Goal: Task Accomplishment & Management: Manage account settings

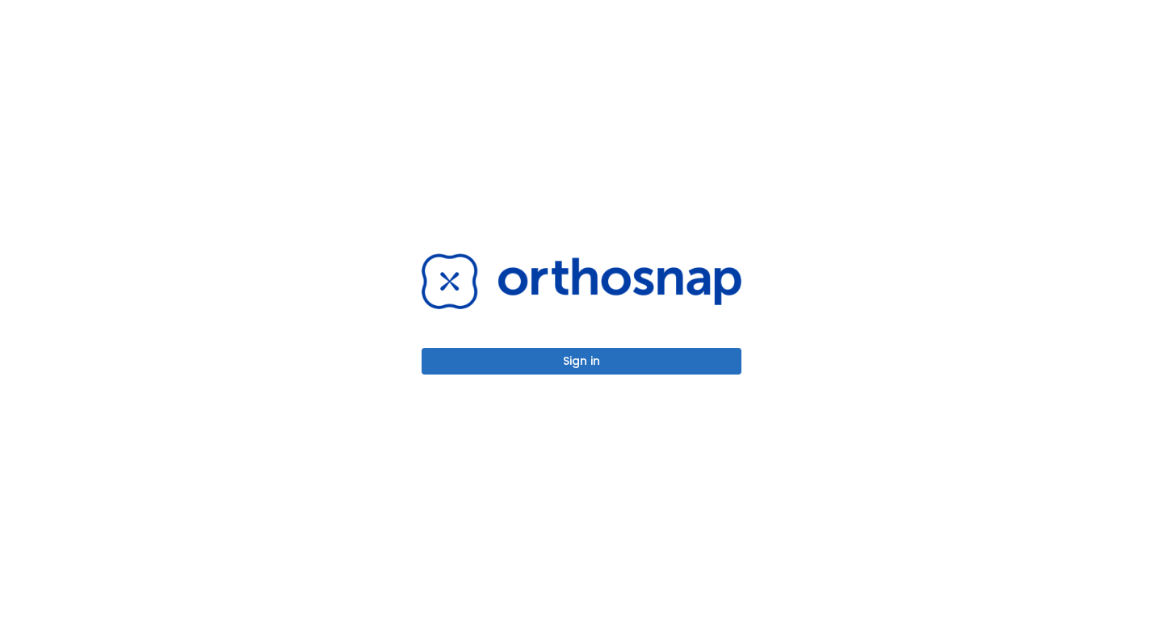
click at [556, 363] on button "Sign in" at bounding box center [582, 361] width 320 height 27
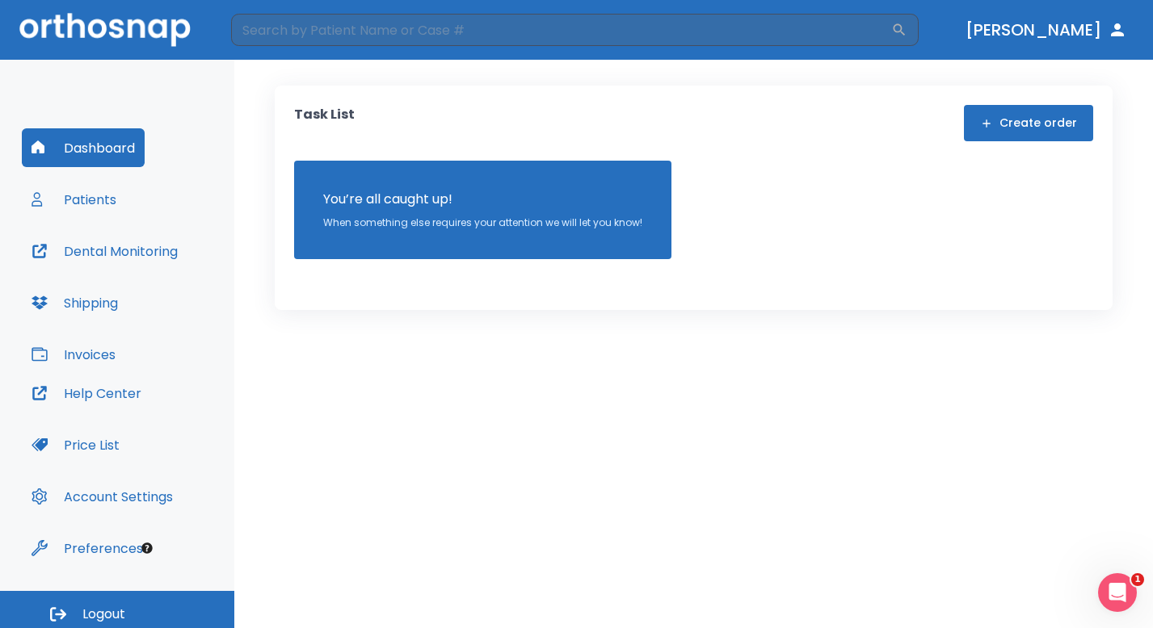
click at [404, 224] on p "When something else requires your attention we will let you know!" at bounding box center [482, 223] width 319 height 15
click at [99, 197] on button "Patients" at bounding box center [74, 199] width 104 height 39
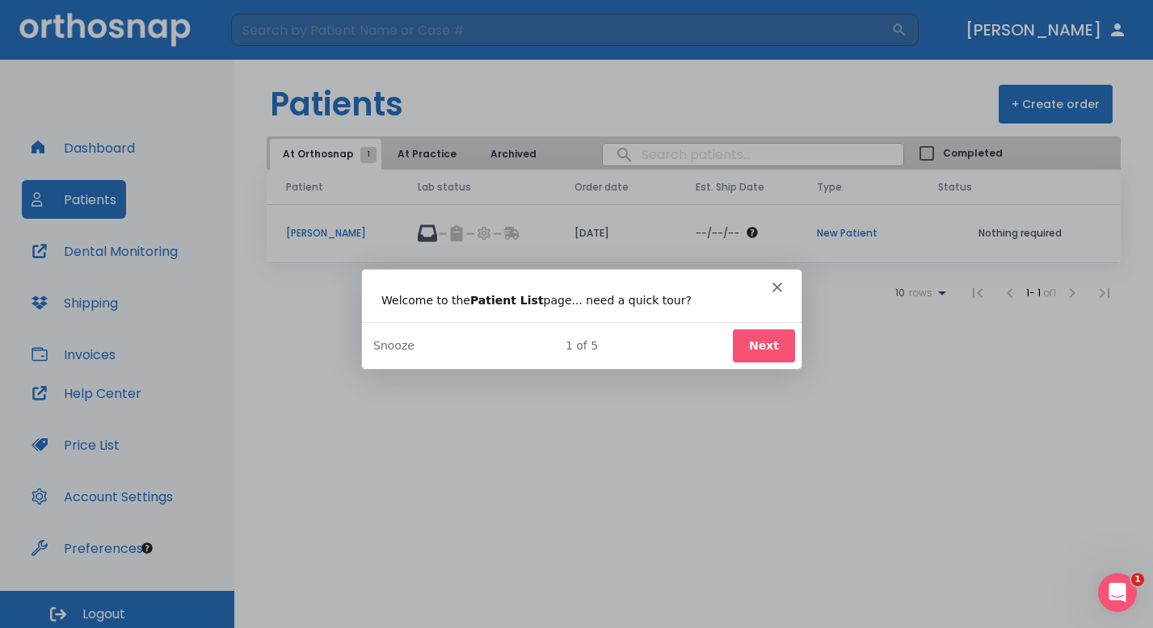
click at [766, 346] on button "Next" at bounding box center [762, 344] width 62 height 33
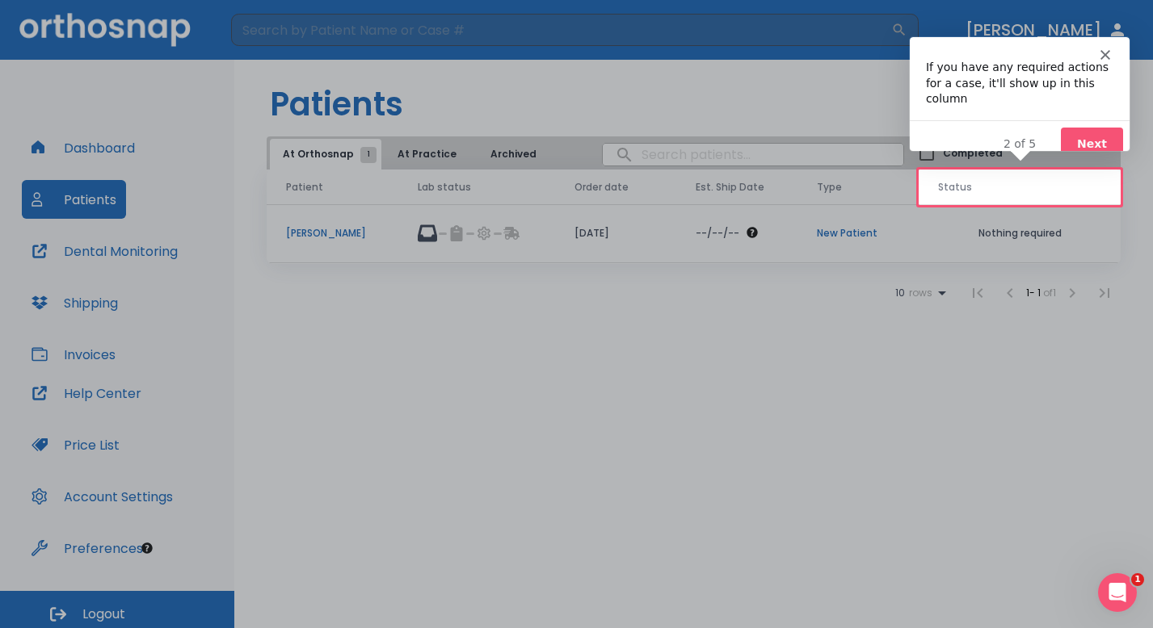
click at [1085, 130] on button "Next" at bounding box center [1091, 143] width 62 height 33
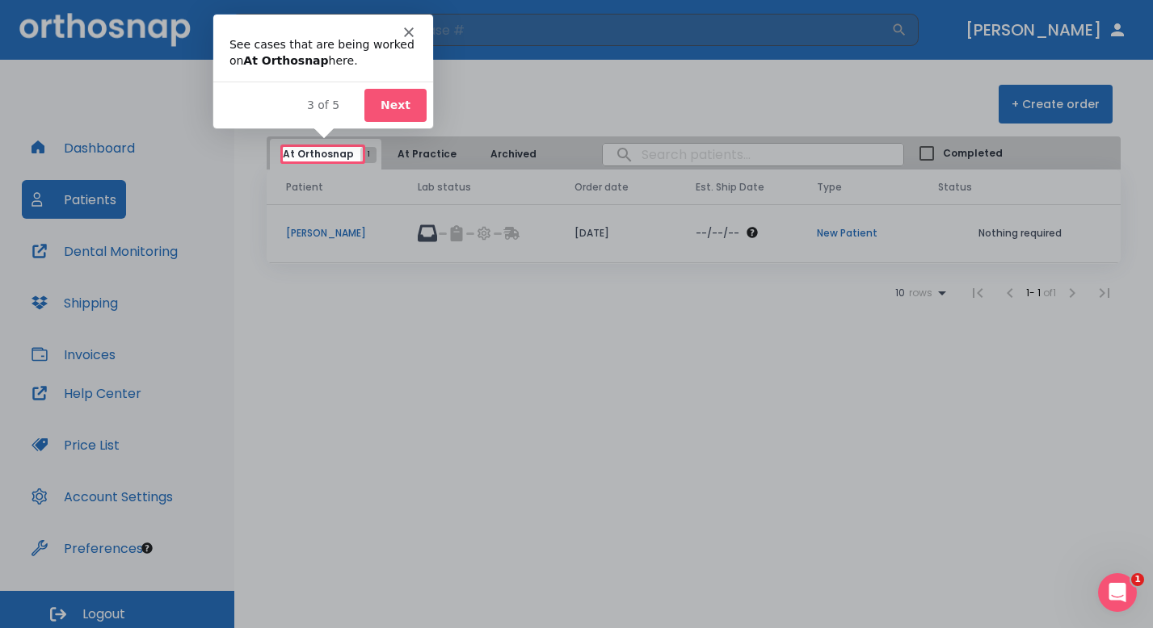
click at [403, 107] on button "Next" at bounding box center [394, 104] width 62 height 33
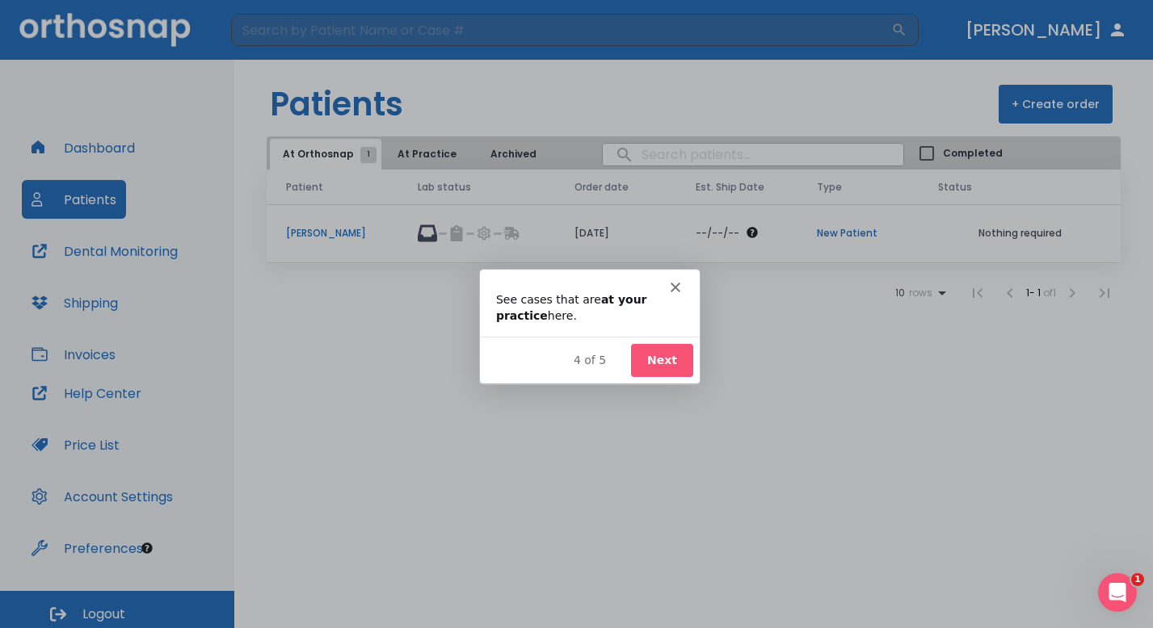
click at [674, 368] on button "Next" at bounding box center [660, 359] width 62 height 33
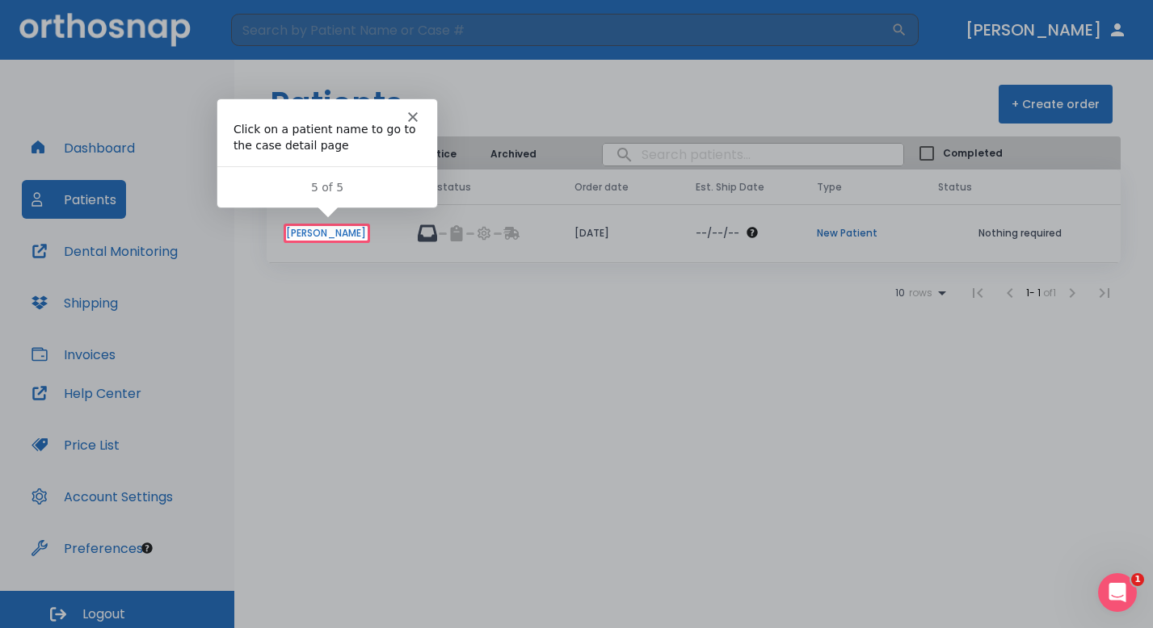
click at [413, 120] on icon "Close" at bounding box center [411, 116] width 10 height 10
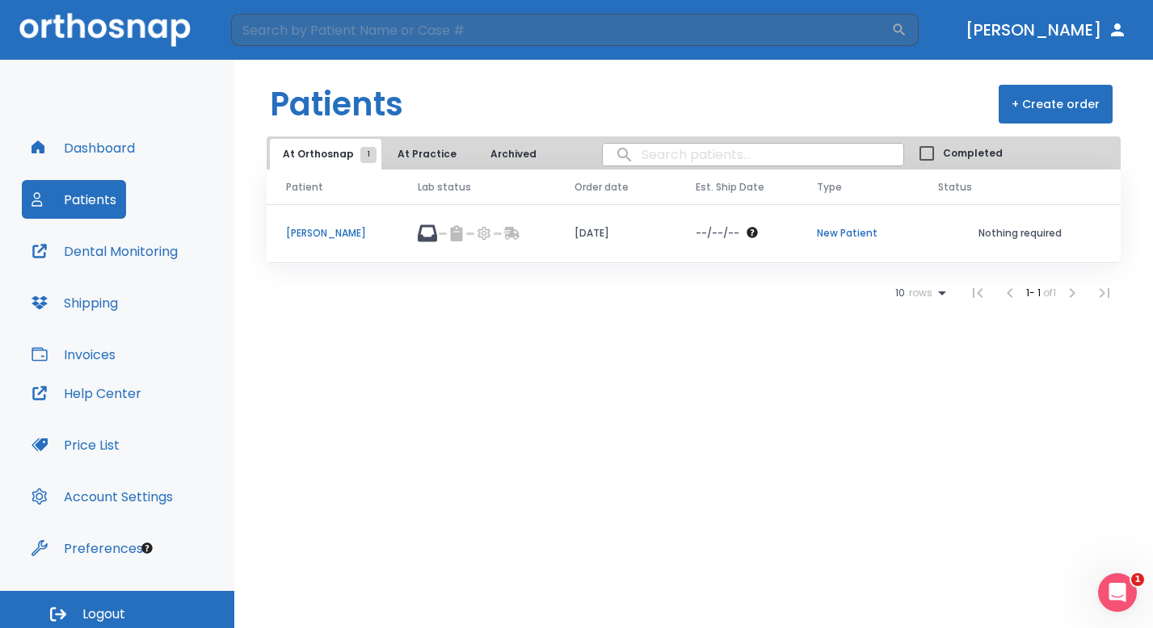
click at [338, 229] on p "[PERSON_NAME]" at bounding box center [332, 233] width 93 height 15
